Goal: Complete application form

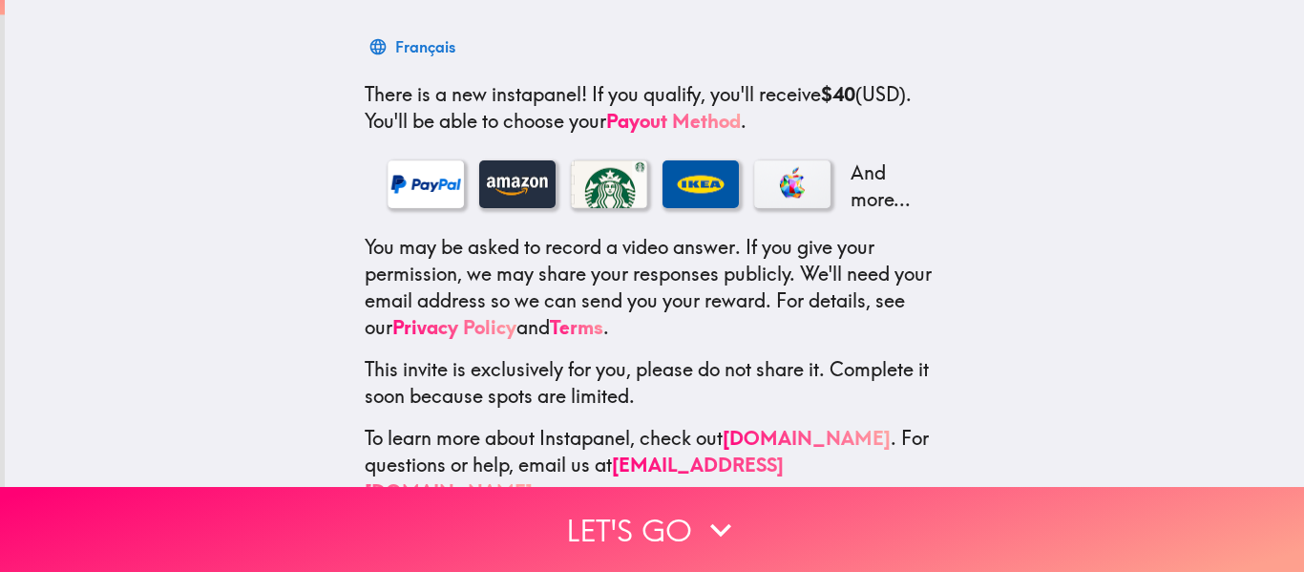
scroll to position [333, 0]
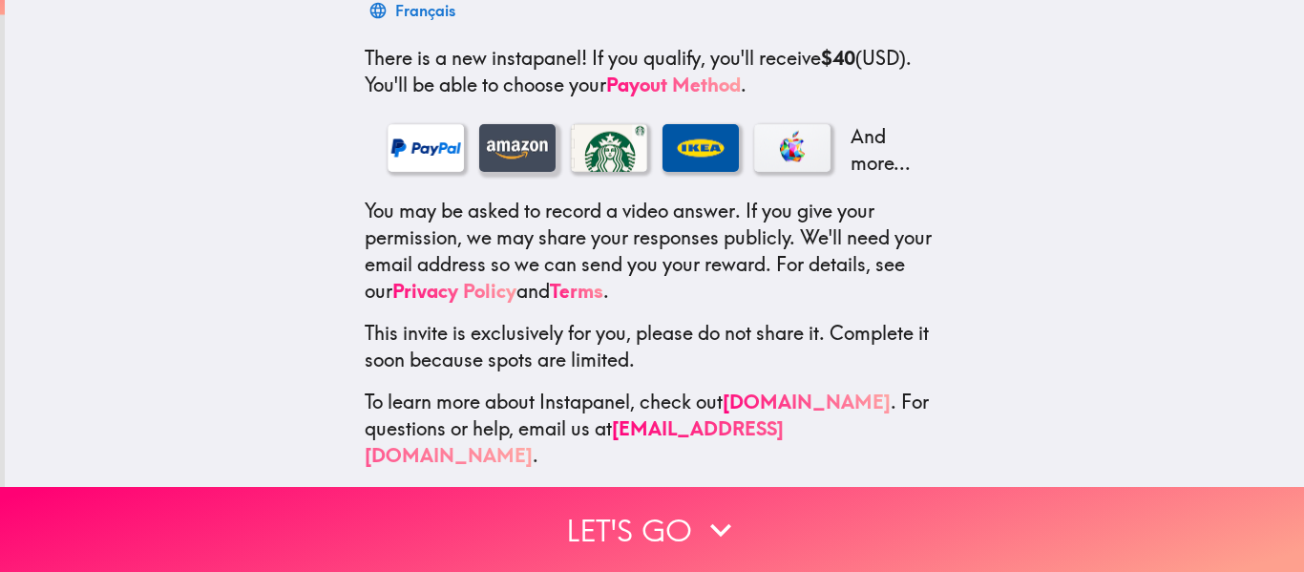
click at [516, 146] on div at bounding box center [517, 148] width 76 height 48
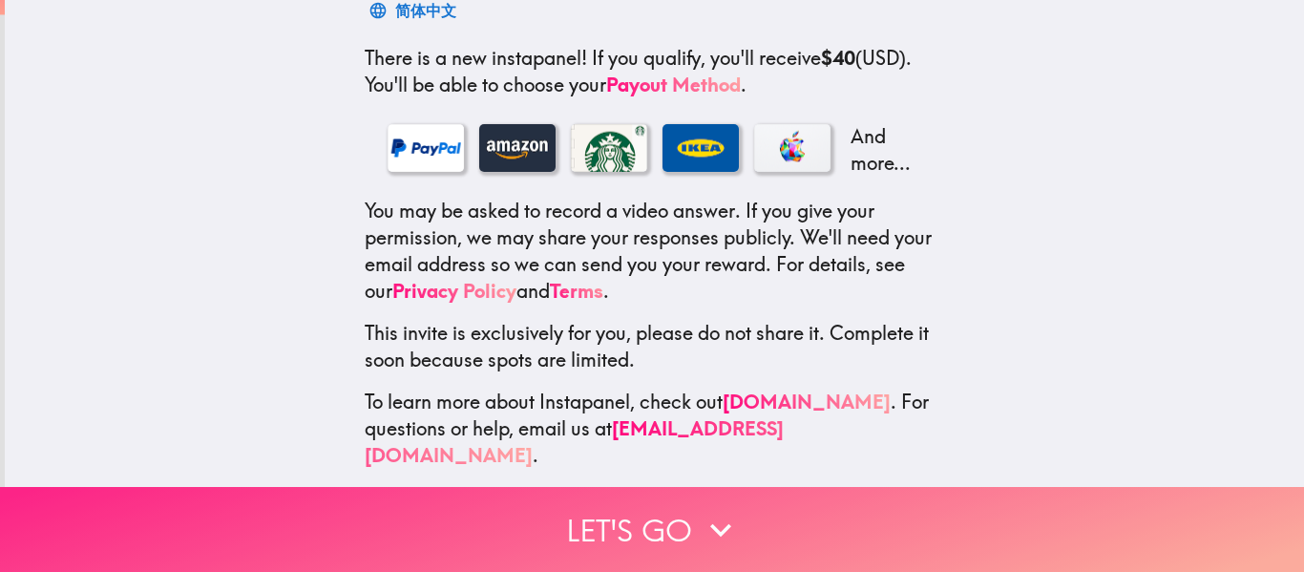
click at [812, 498] on button "Let's go" at bounding box center [652, 529] width 1304 height 85
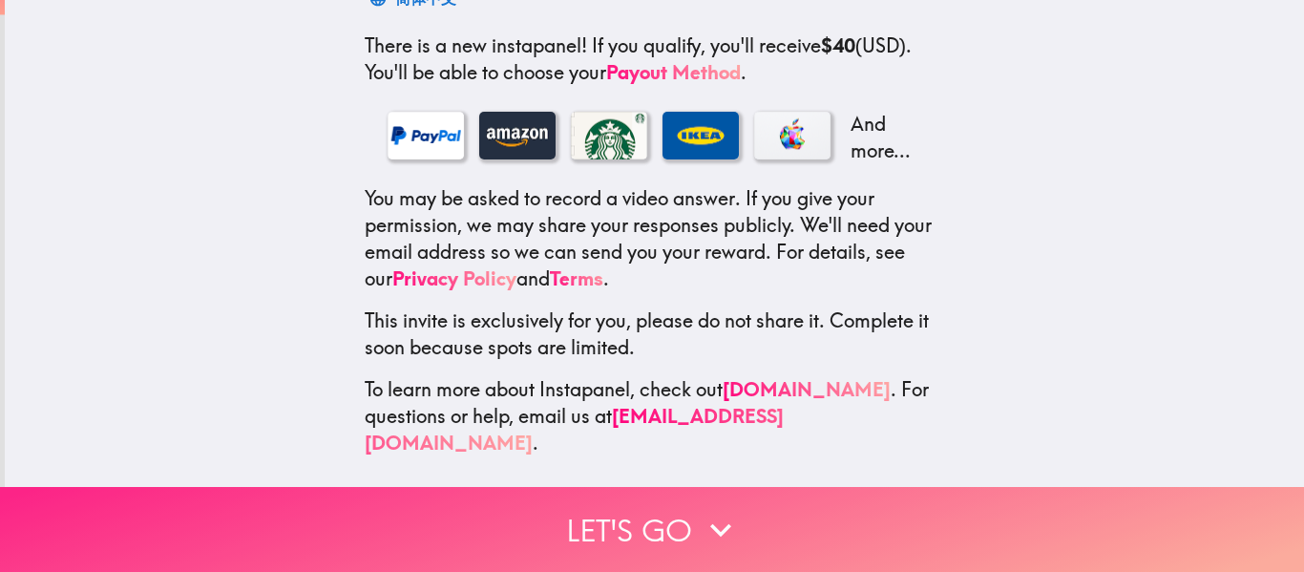
scroll to position [0, 0]
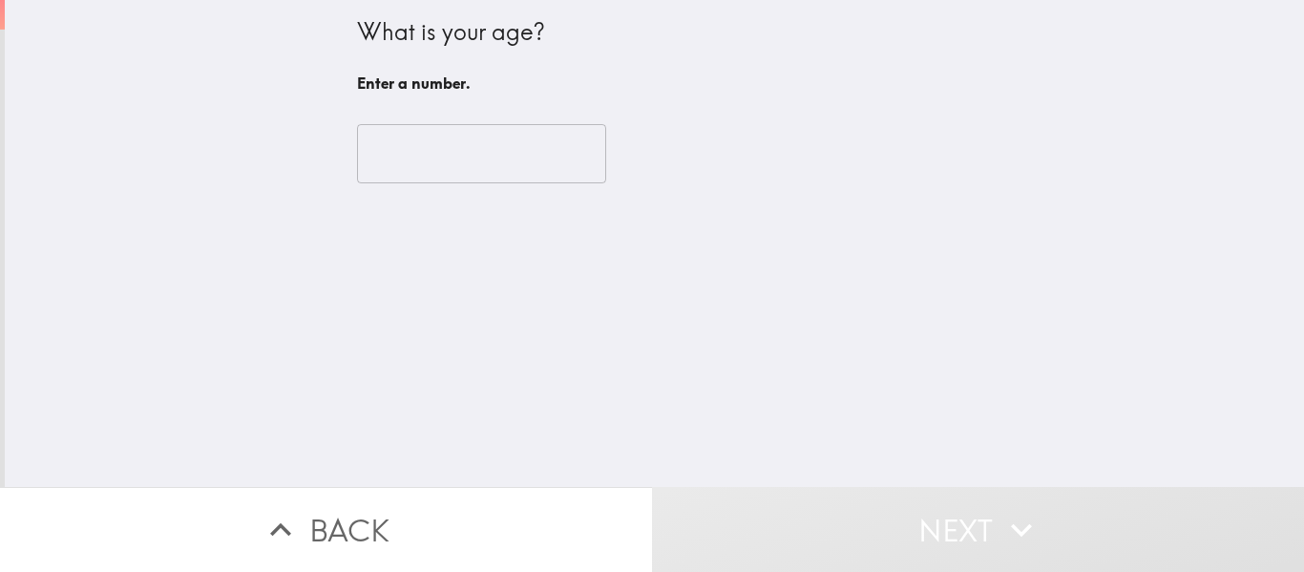
click at [535, 122] on div "​" at bounding box center [655, 153] width 596 height 105
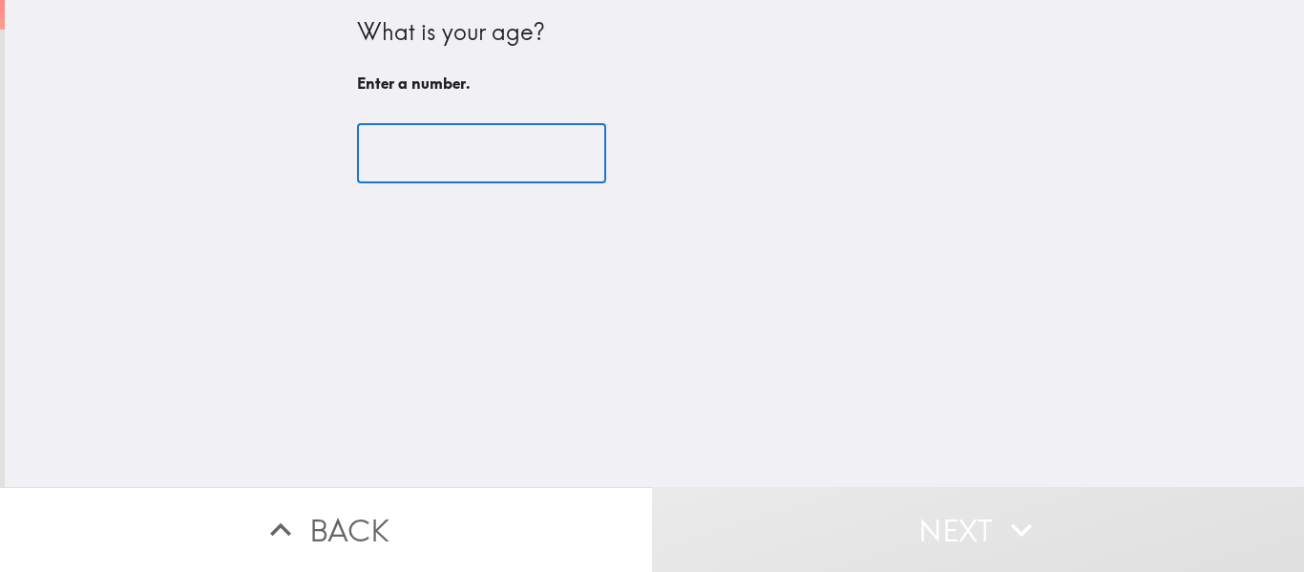
click at [544, 137] on input "number" at bounding box center [481, 153] width 249 height 59
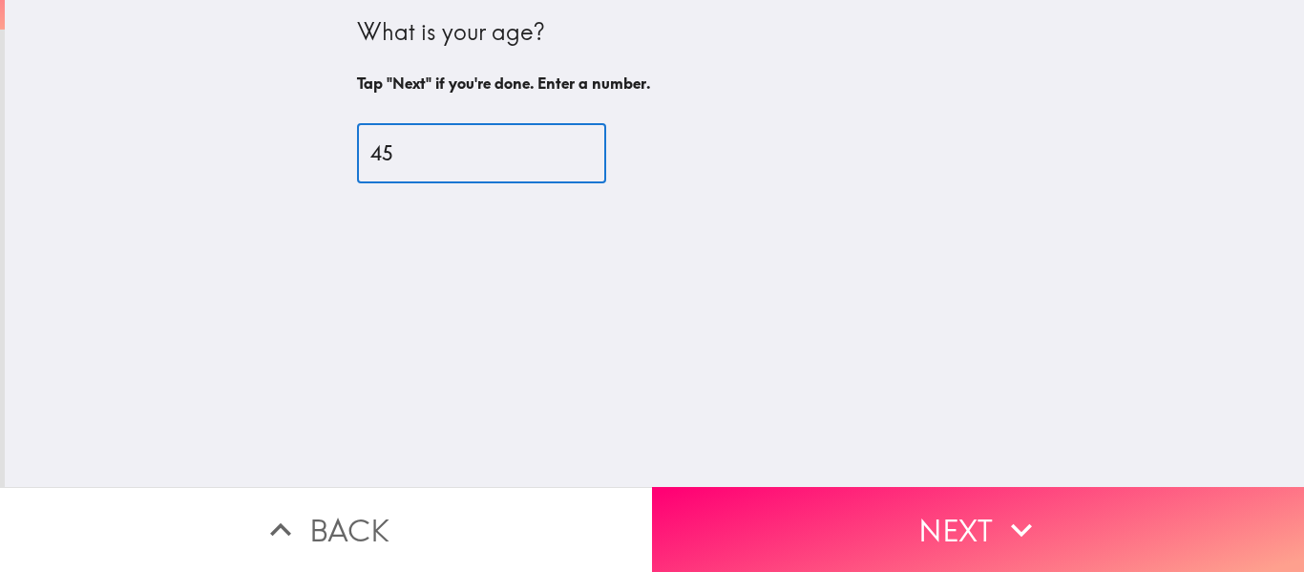
type input "45"
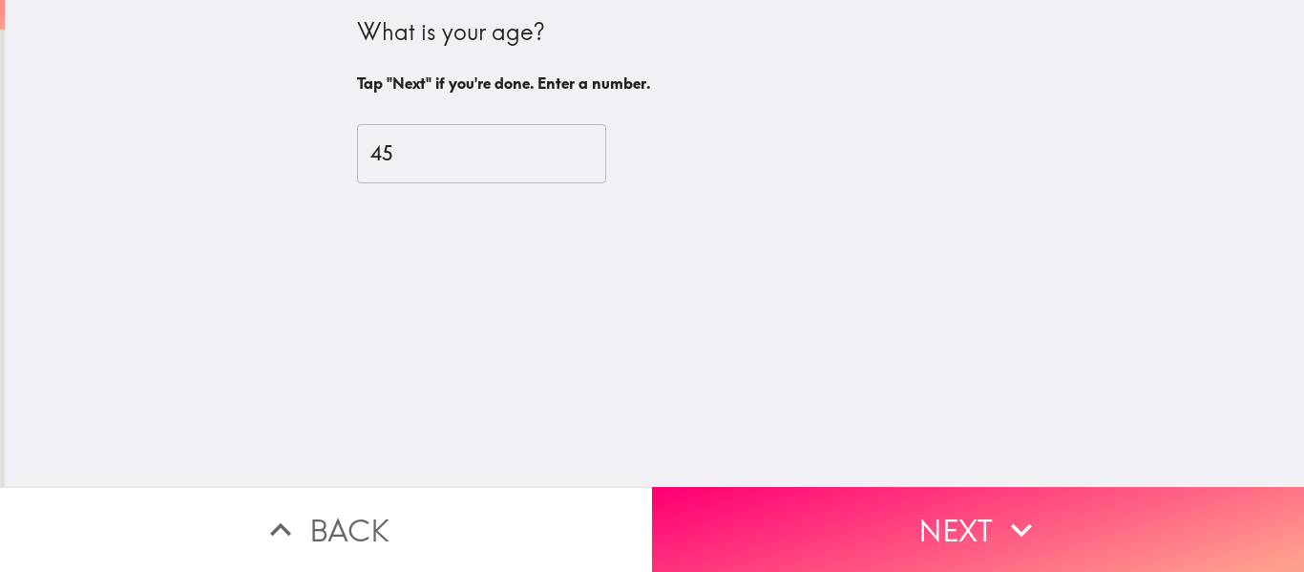
click at [818, 467] on div "What is your age? Tap "Next" if you're done. Enter a number. 45 ​" at bounding box center [654, 243] width 1299 height 487
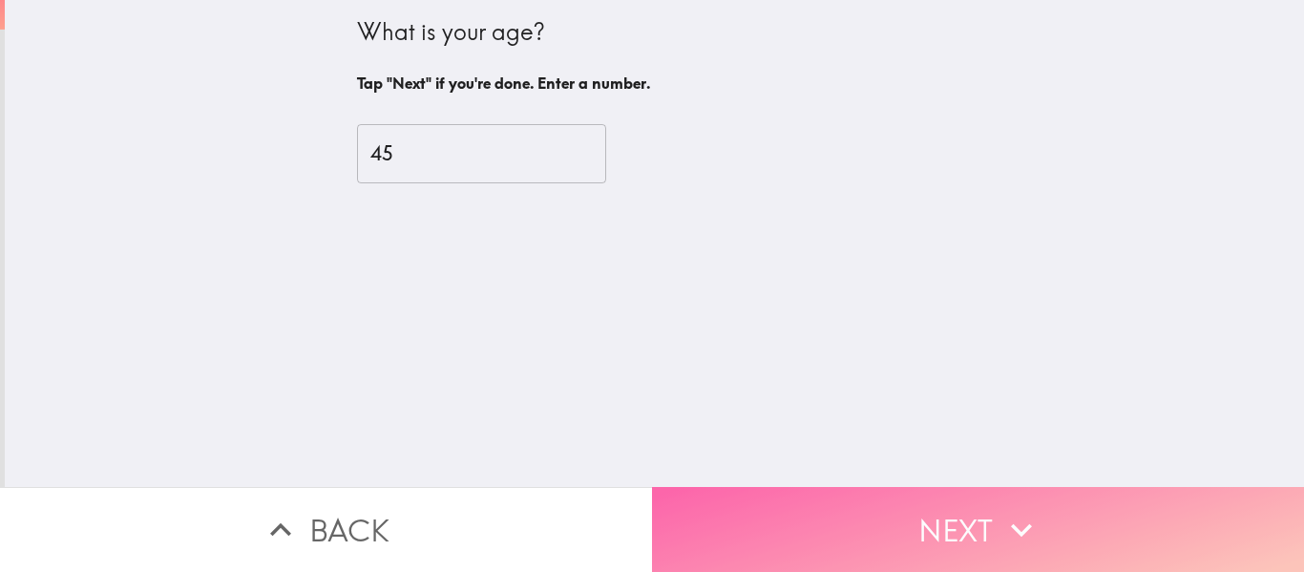
click at [843, 498] on button "Next" at bounding box center [978, 529] width 652 height 85
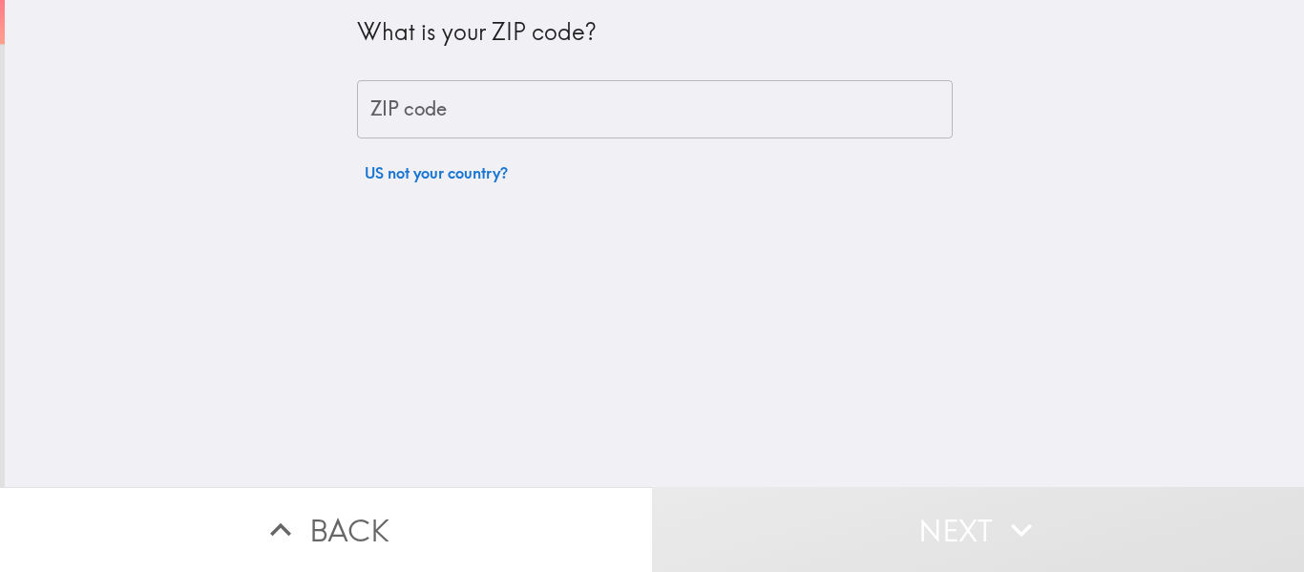
click at [575, 118] on input "ZIP code" at bounding box center [655, 109] width 596 height 59
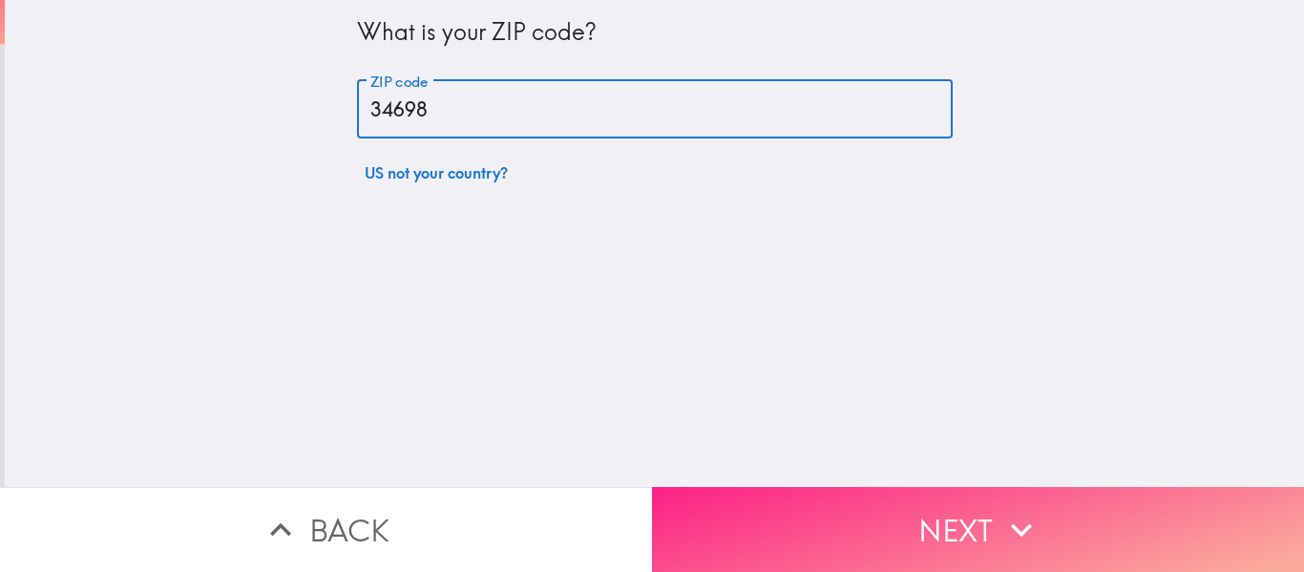
type input "34698"
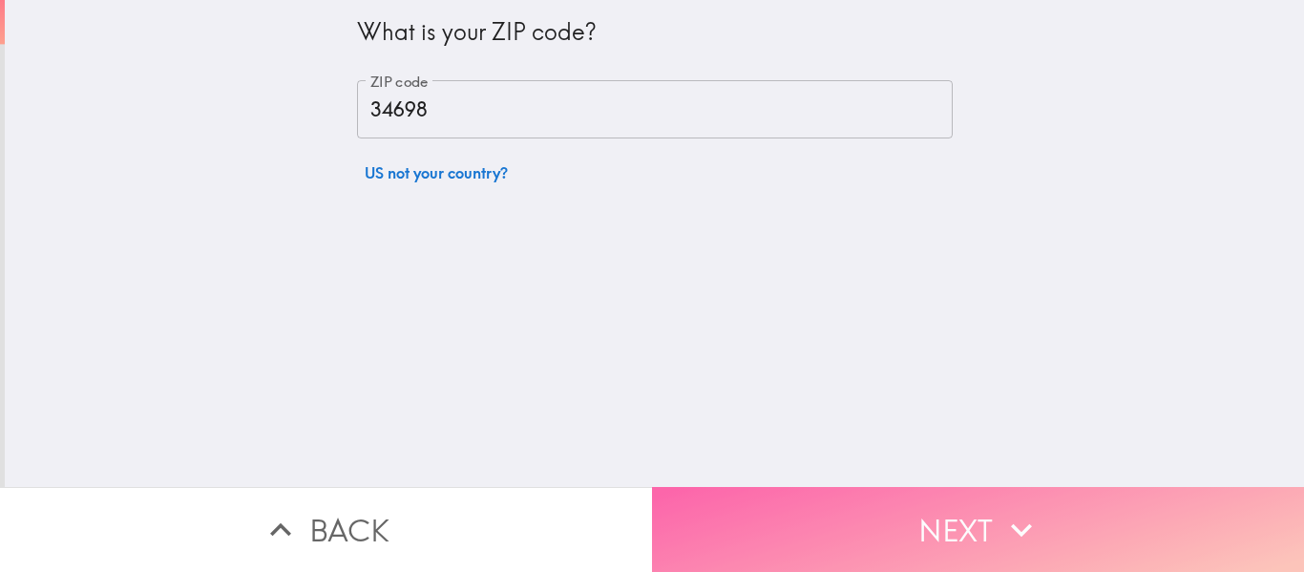
click at [839, 487] on button "Next" at bounding box center [978, 529] width 652 height 85
